Goal: Task Accomplishment & Management: Manage account settings

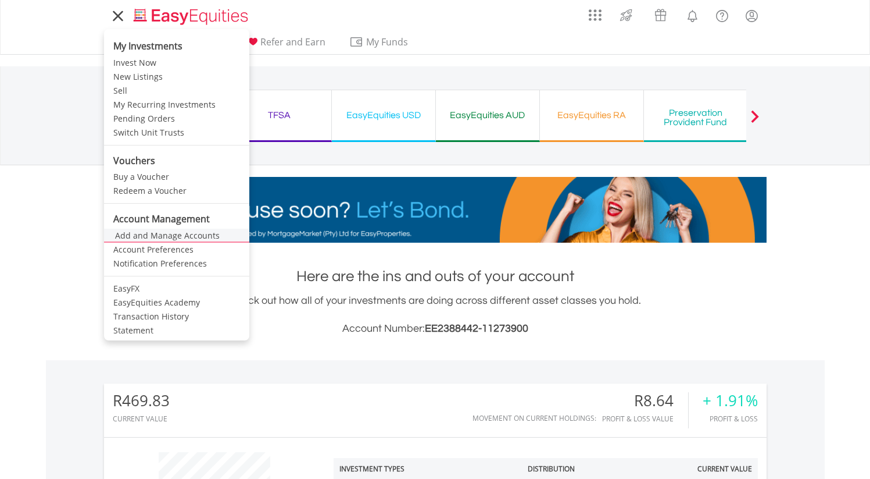
scroll to position [112, 221]
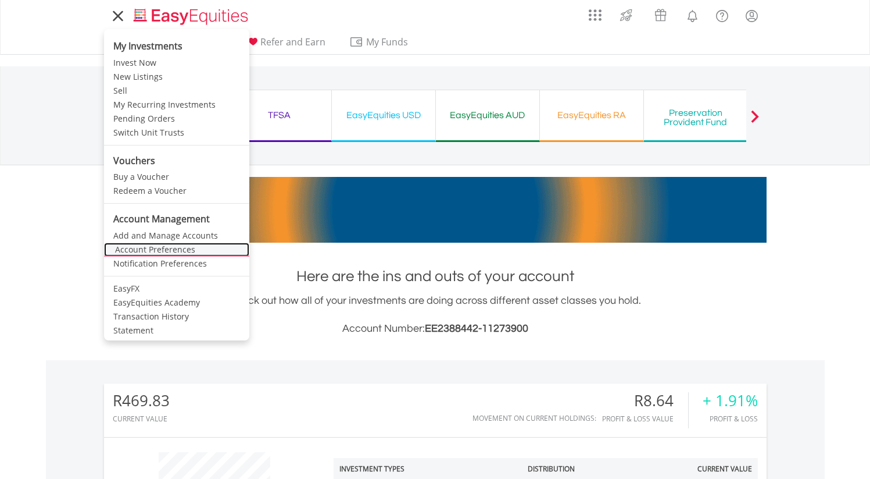
click at [197, 247] on link "Account Preferences" at bounding box center [176, 249] width 145 height 14
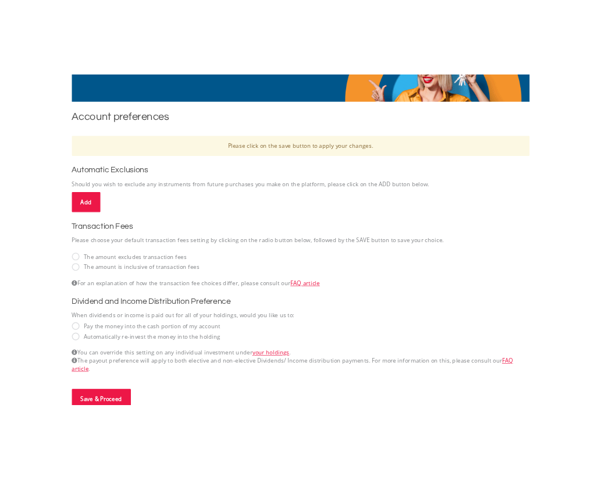
scroll to position [212, 0]
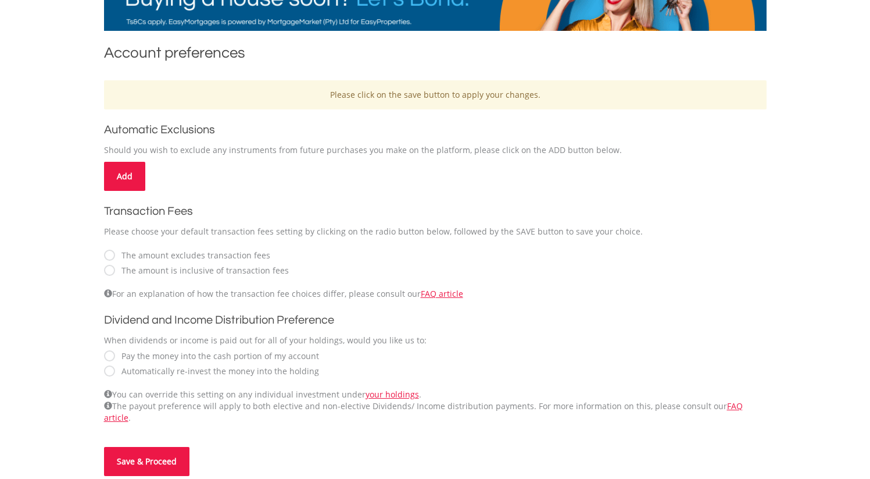
click at [128, 177] on link "Add" at bounding box center [124, 176] width 41 height 29
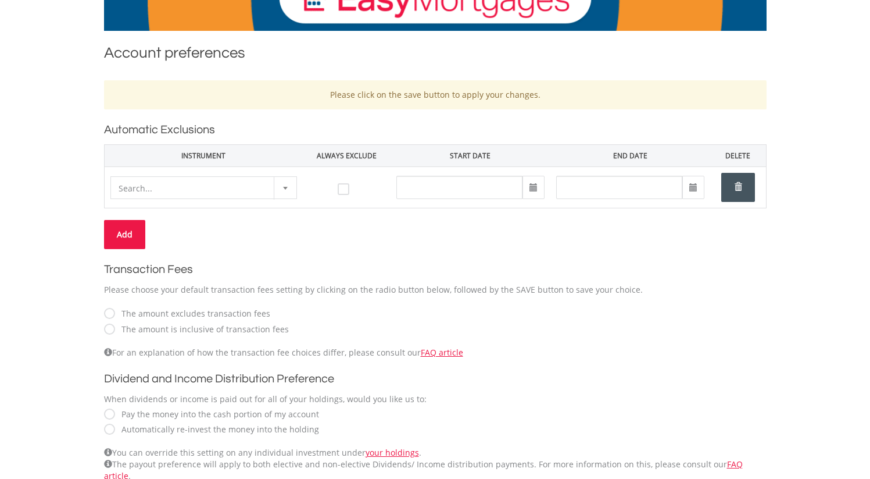
click at [174, 182] on span "Search..." at bounding box center [203, 188] width 185 height 23
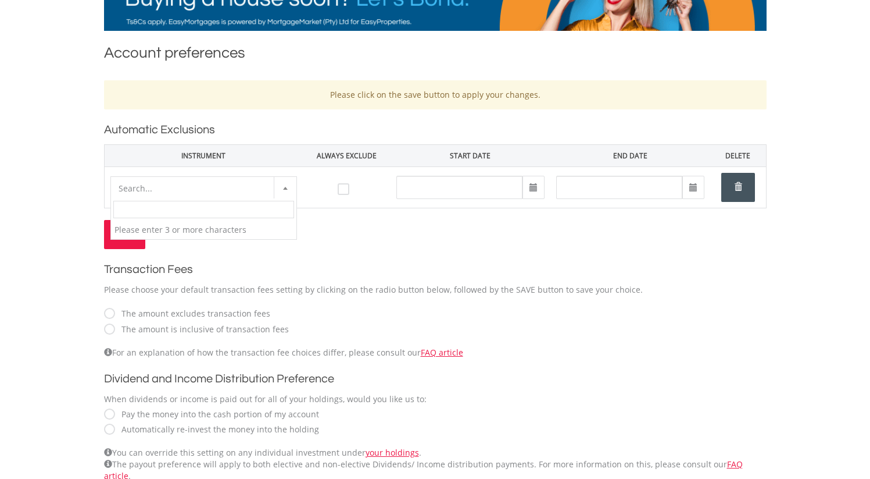
click at [198, 183] on span "Search..." at bounding box center [203, 188] width 185 height 23
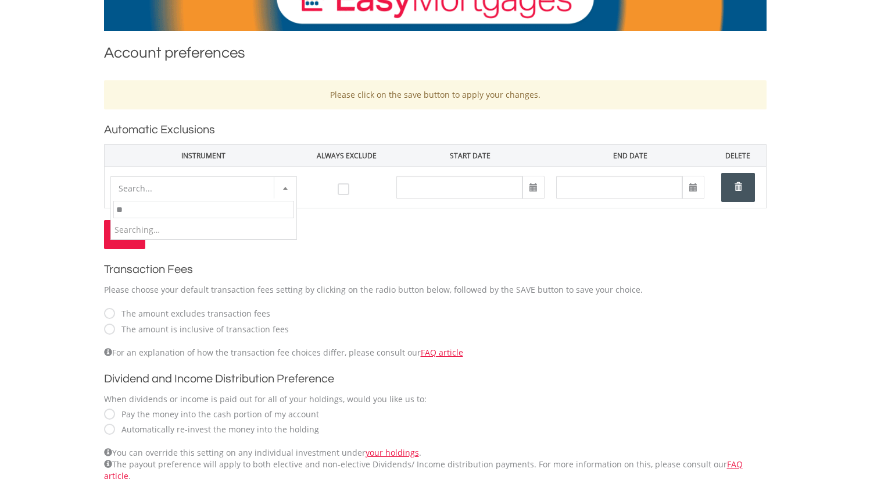
type input "*"
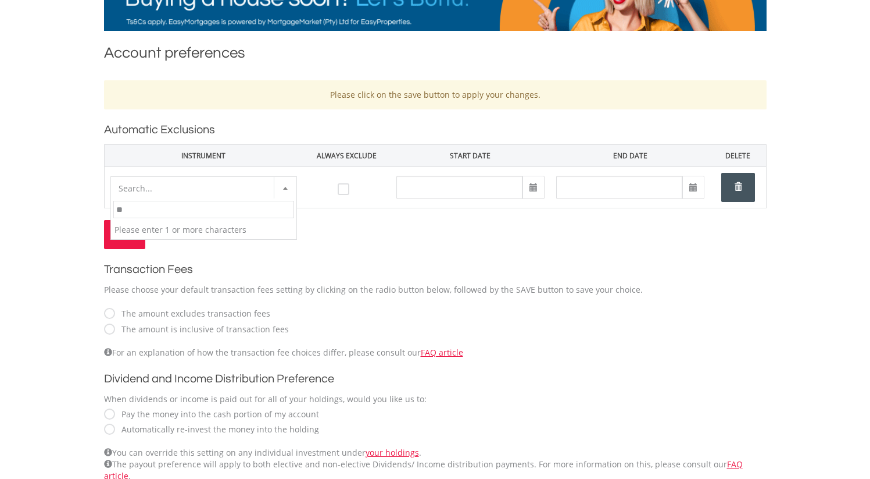
type input "*"
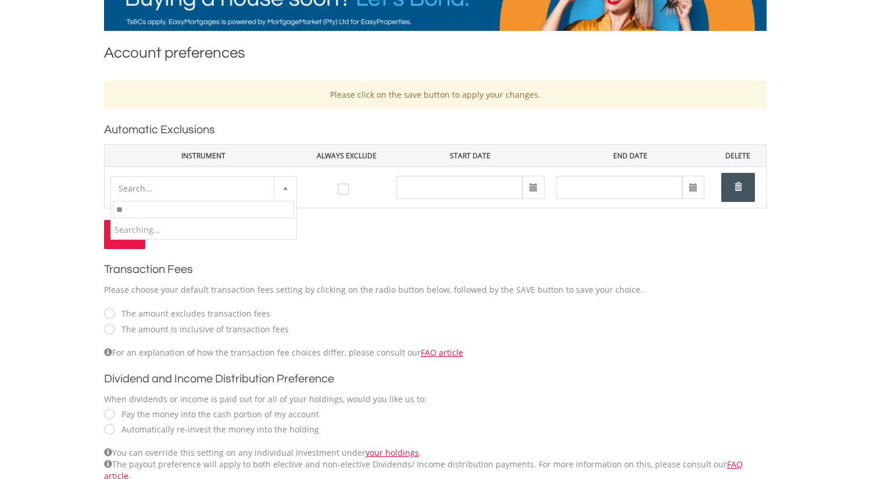
type input "*"
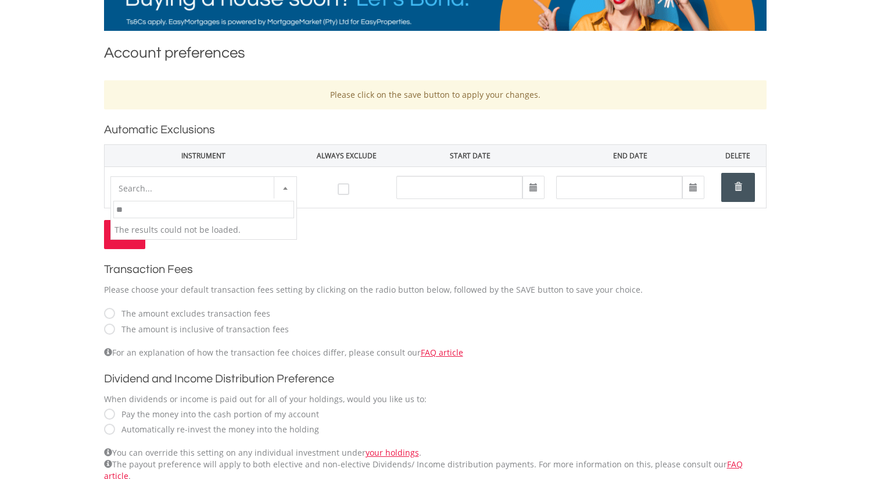
type input "*"
type input "*****"
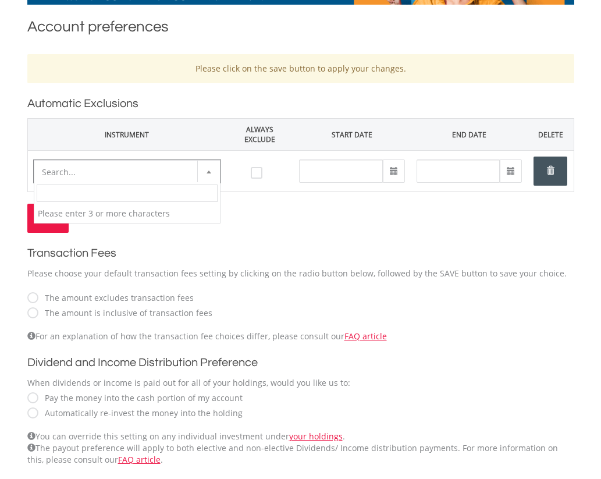
click at [85, 167] on span "Search..." at bounding box center [126, 171] width 185 height 23
type input "*****"
